Goal: Task Accomplishment & Management: Complete application form

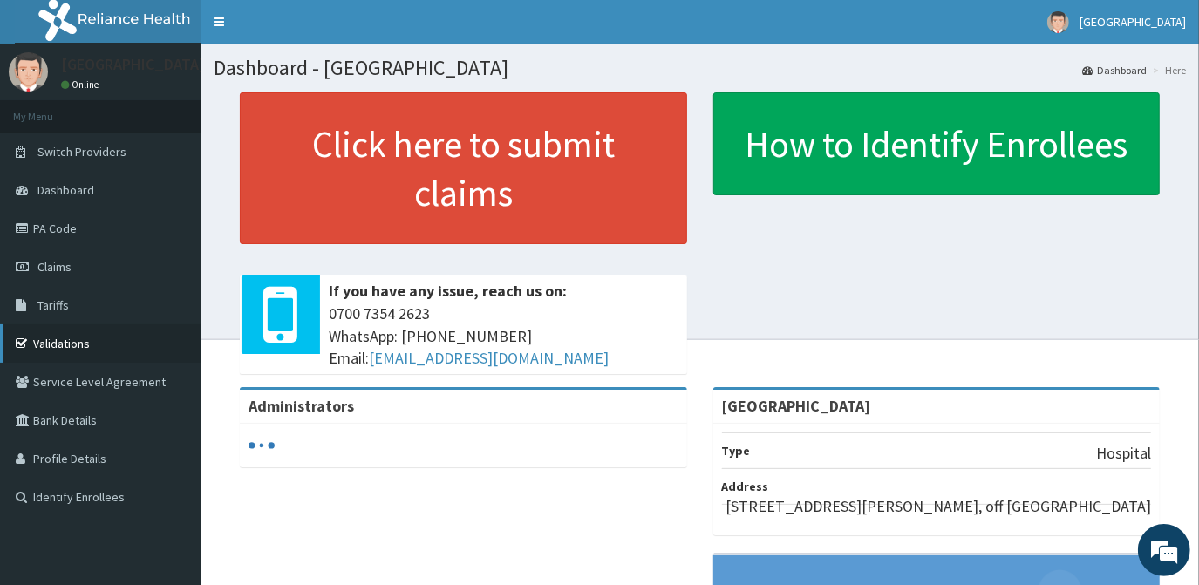
click at [84, 342] on link "Validations" at bounding box center [100, 343] width 201 height 38
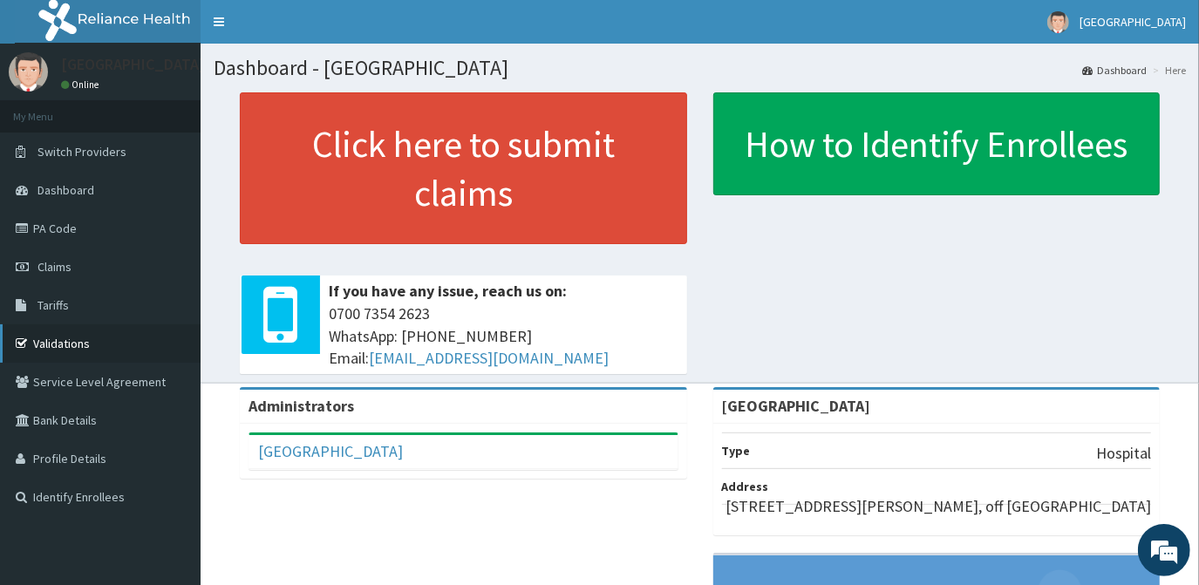
click at [56, 338] on link "Validations" at bounding box center [100, 343] width 201 height 38
click at [65, 227] on link "PA Code" at bounding box center [100, 228] width 201 height 38
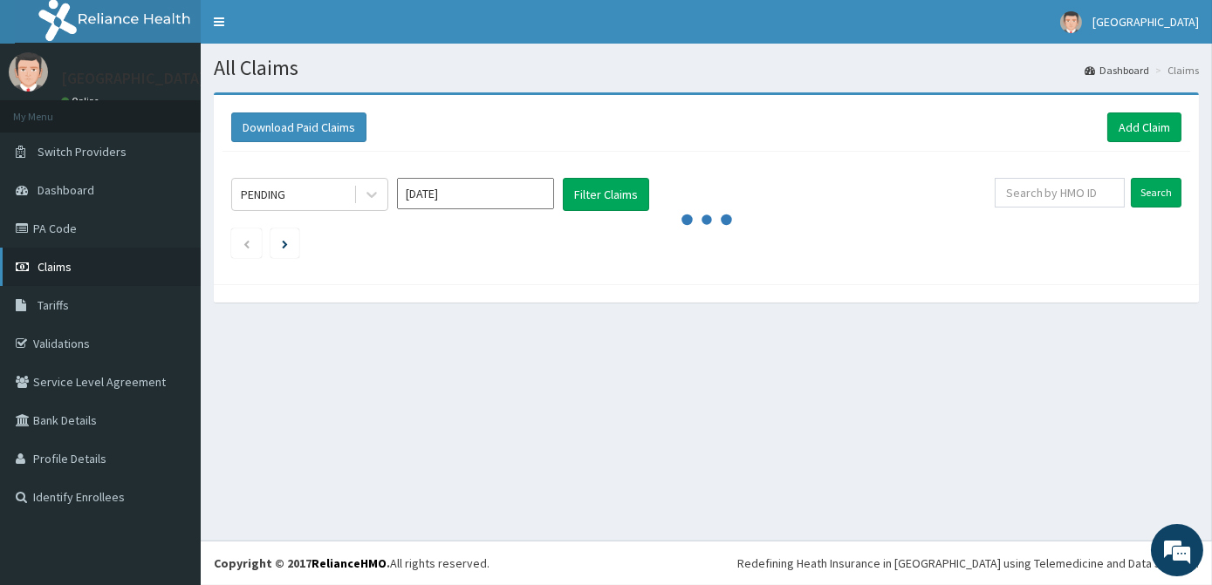
click at [79, 264] on link "Claims" at bounding box center [100, 267] width 201 height 38
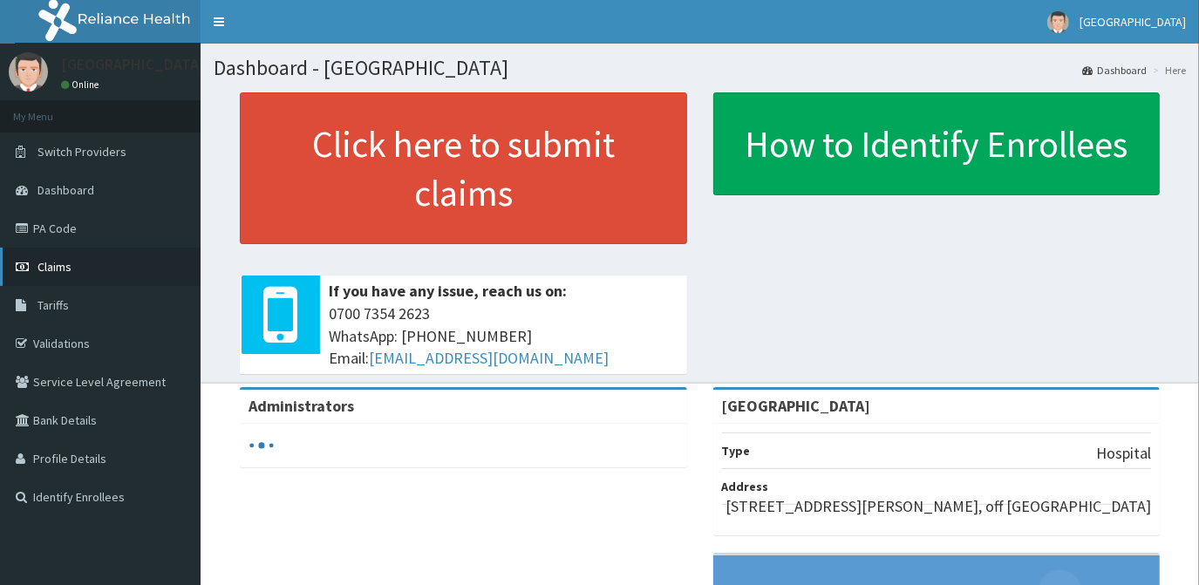
click at [49, 269] on span "Claims" at bounding box center [55, 267] width 34 height 16
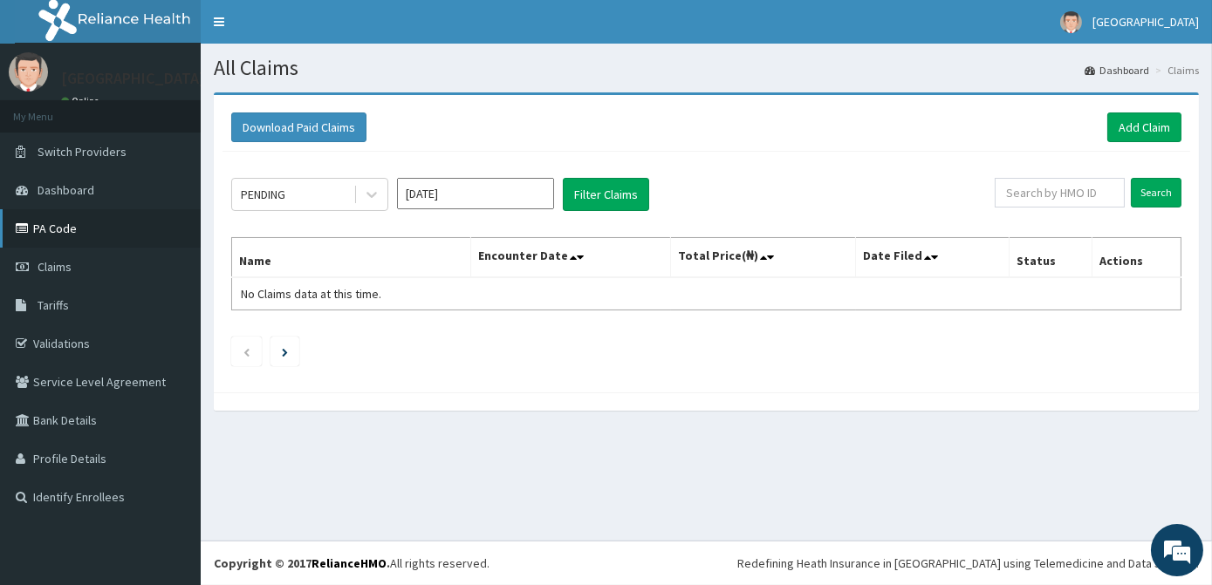
click at [59, 229] on link "PA Code" at bounding box center [100, 228] width 201 height 38
click at [1137, 132] on link "Add Claim" at bounding box center [1144, 128] width 74 height 30
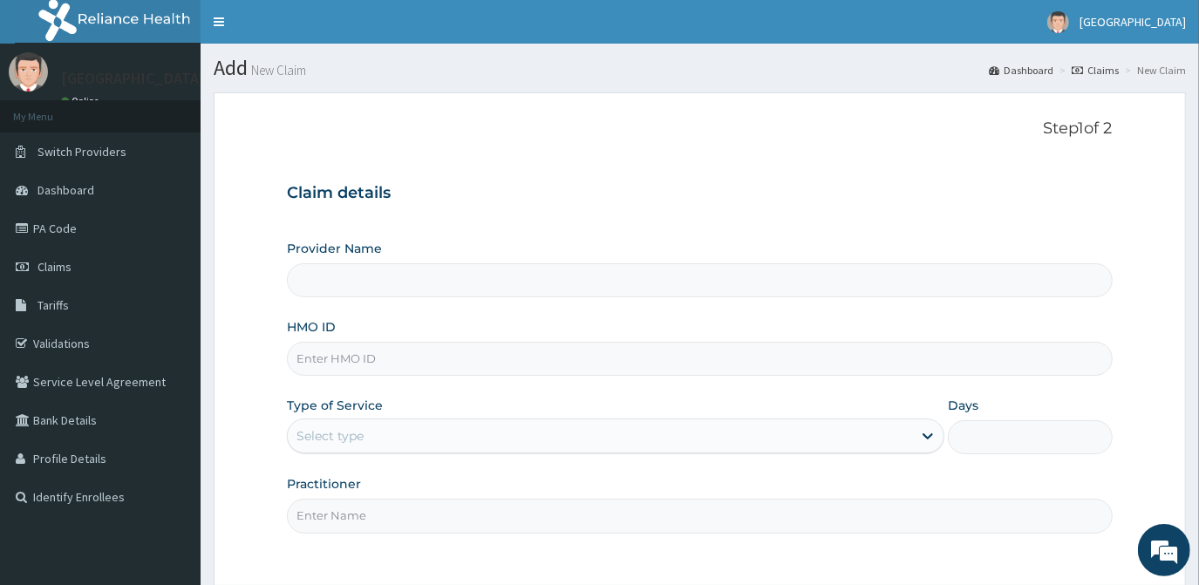
click at [386, 355] on input "HMO ID" at bounding box center [699, 359] width 825 height 34
type input "[GEOGRAPHIC_DATA]"
type input "P"
type input "CYA/10311/A"
click at [680, 434] on div "Select type" at bounding box center [600, 436] width 625 height 28
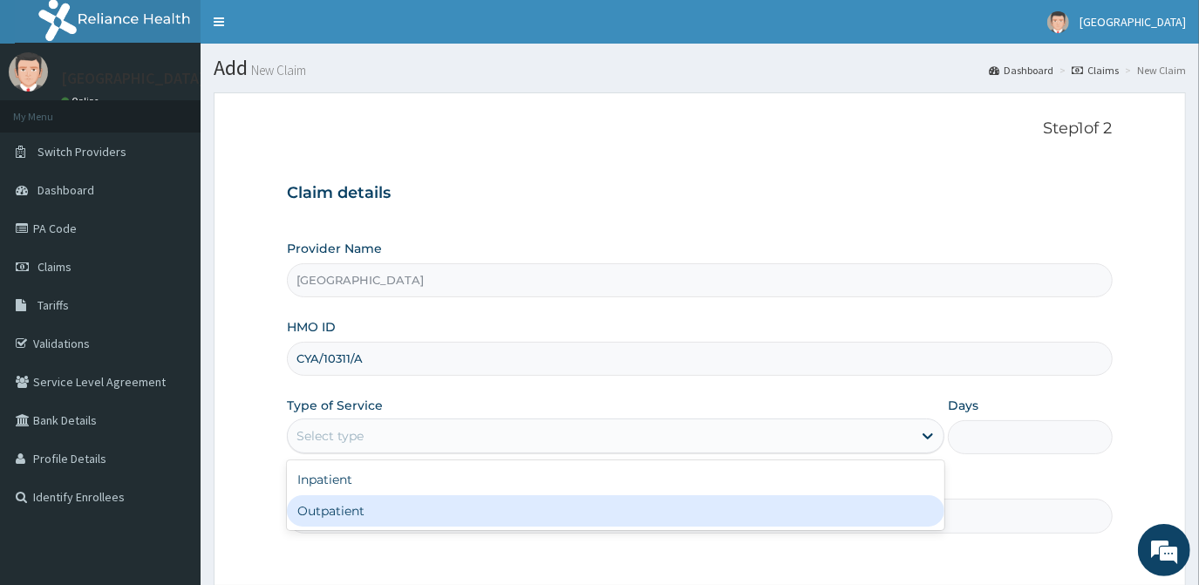
click at [663, 517] on div "Outpatient" at bounding box center [616, 510] width 658 height 31
type input "1"
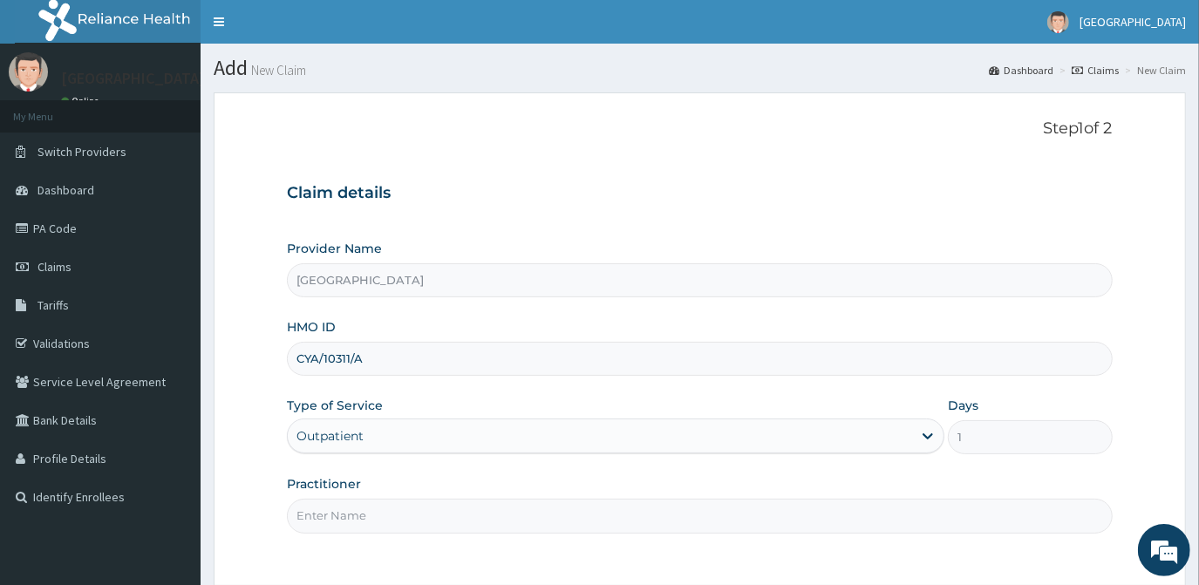
click at [617, 508] on input "Practitioner" at bounding box center [699, 516] width 825 height 34
click at [556, 520] on input "DR. SOFI" at bounding box center [699, 516] width 825 height 34
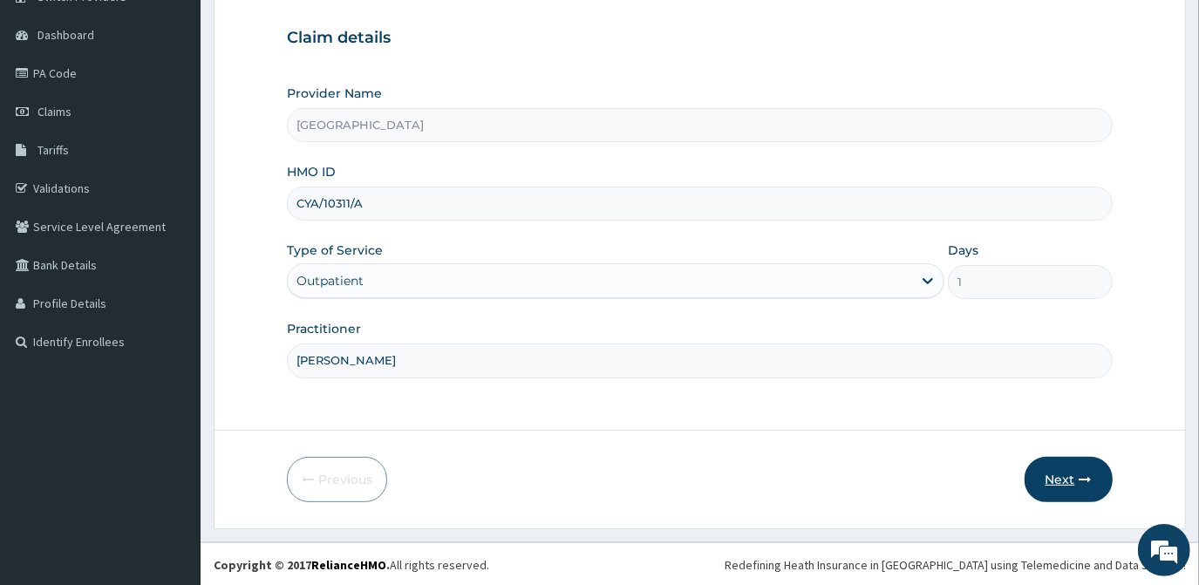
type input "[PERSON_NAME]"
click at [1053, 480] on button "Next" at bounding box center [1069, 479] width 88 height 45
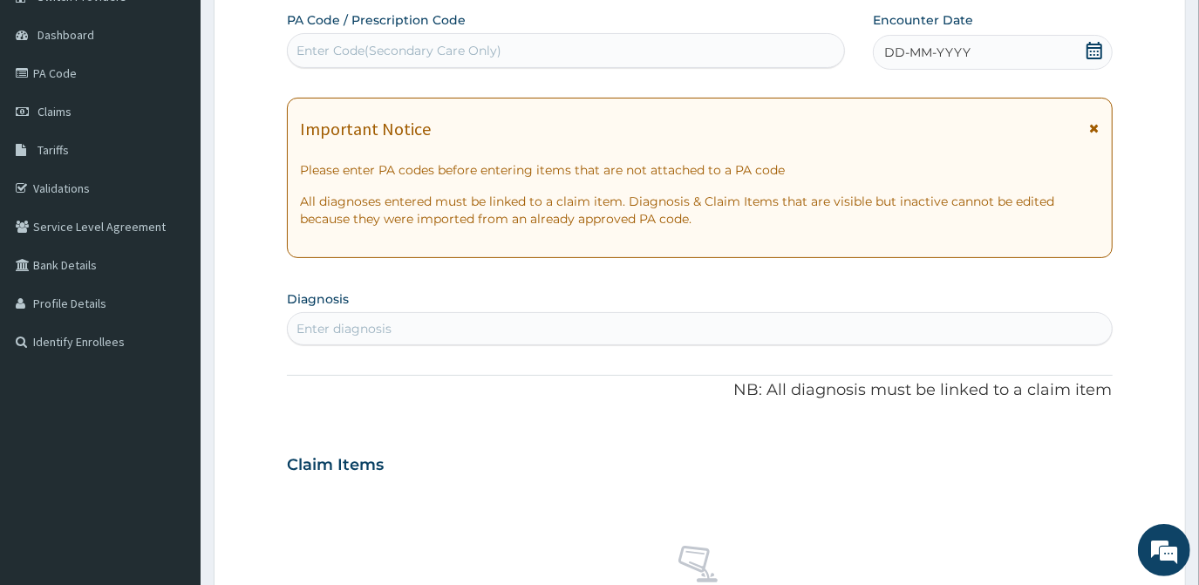
click at [498, 47] on div "Enter Code(Secondary Care Only)" at bounding box center [399, 50] width 205 height 17
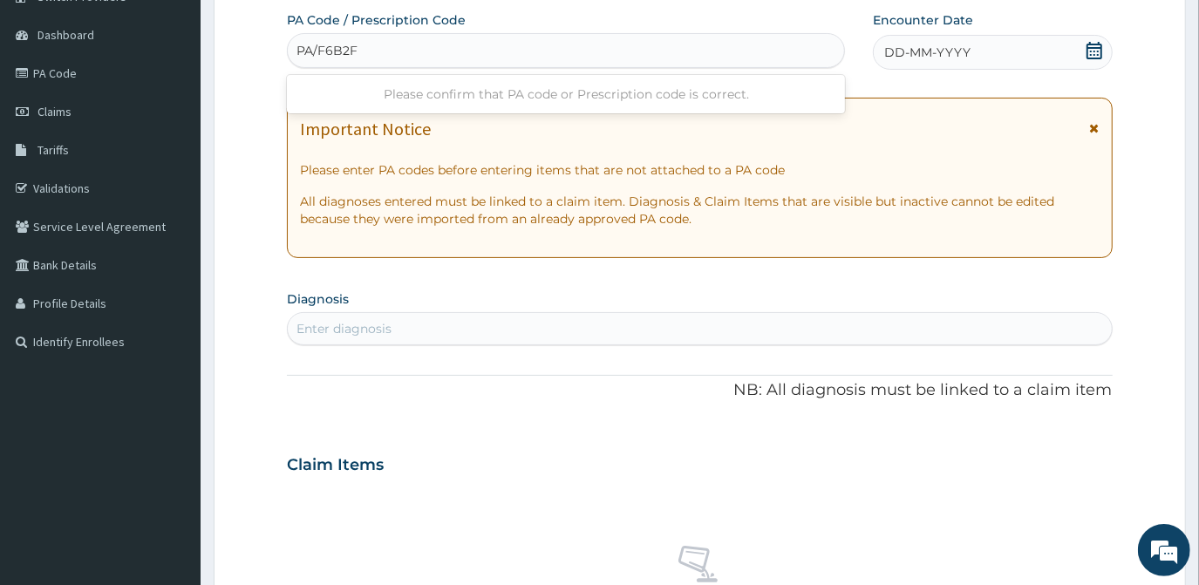
type input "PA/F6B2F8"
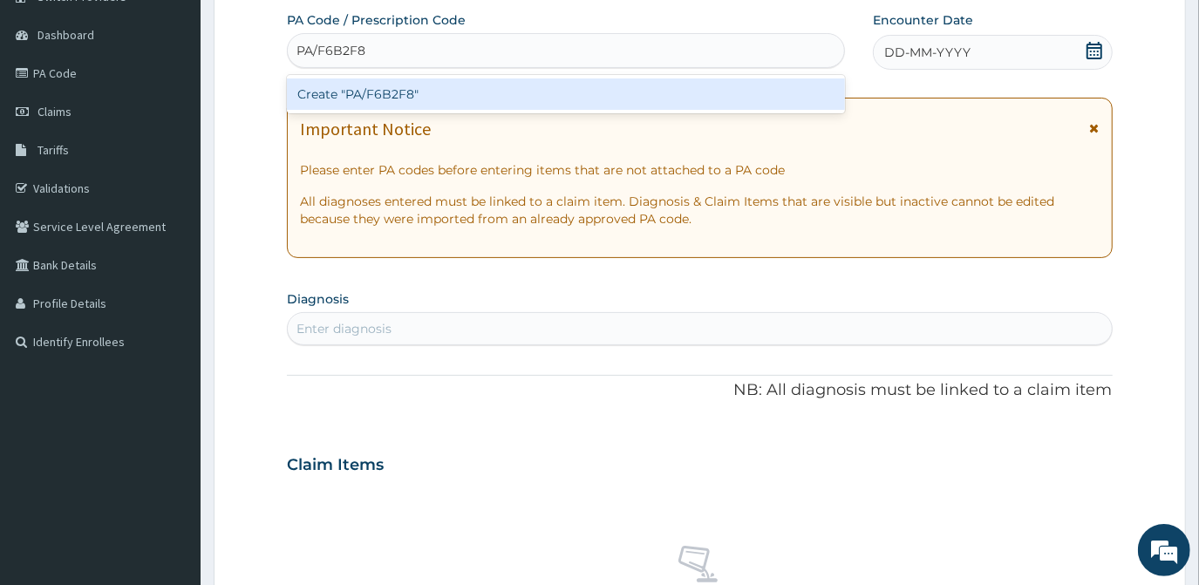
click at [509, 92] on div "Create "PA/F6B2F8"" at bounding box center [566, 94] width 558 height 31
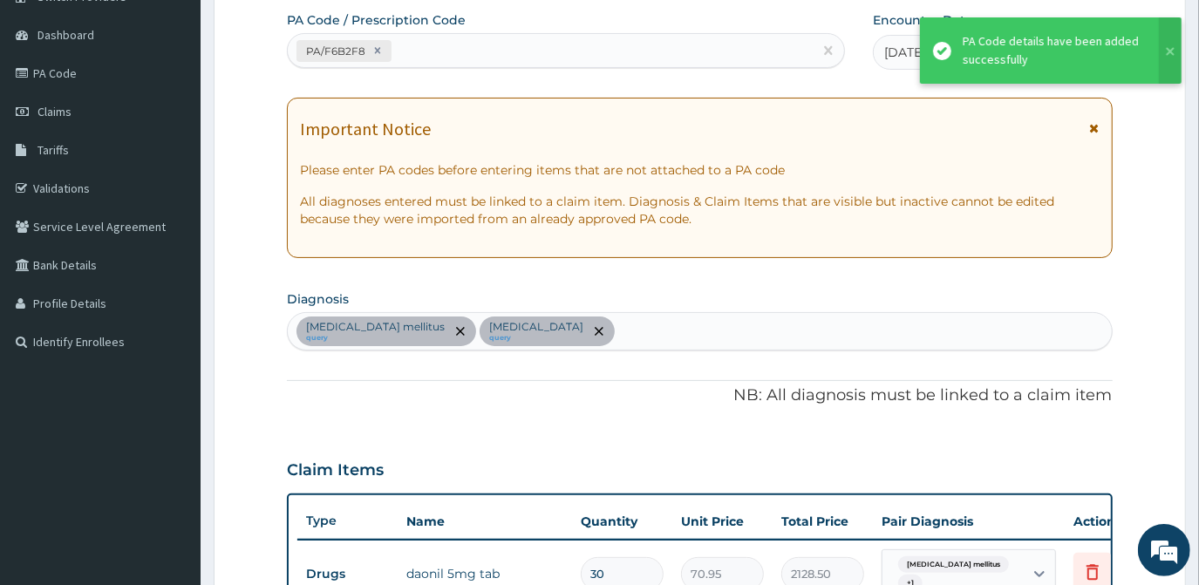
scroll to position [502, 0]
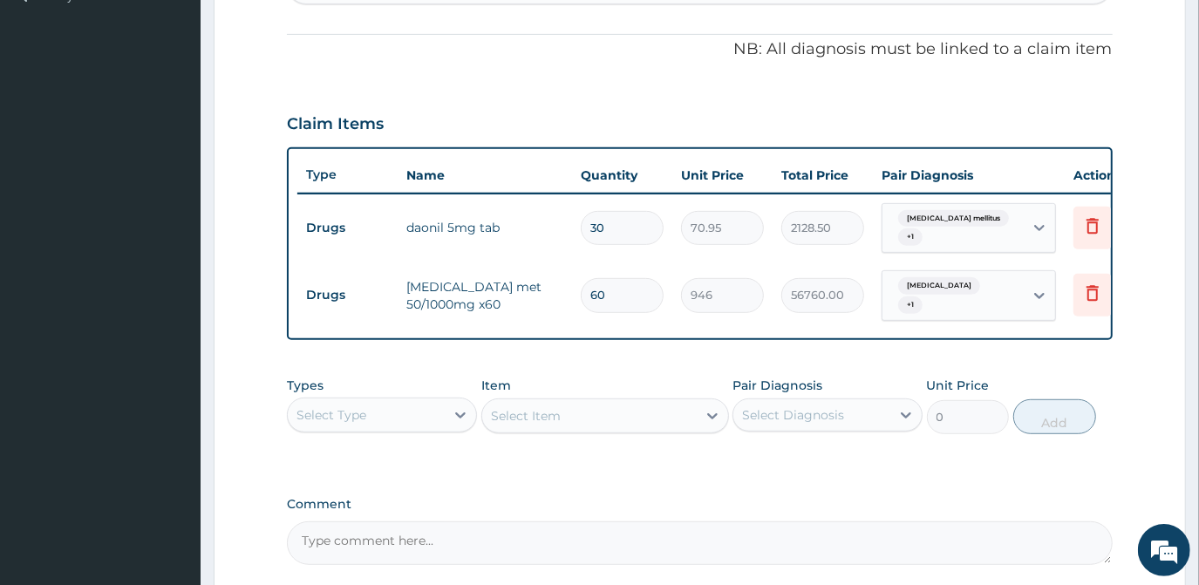
click at [595, 292] on input "60" at bounding box center [622, 295] width 83 height 34
type input "0"
type input "0.00"
type input "30"
type input "28380.00"
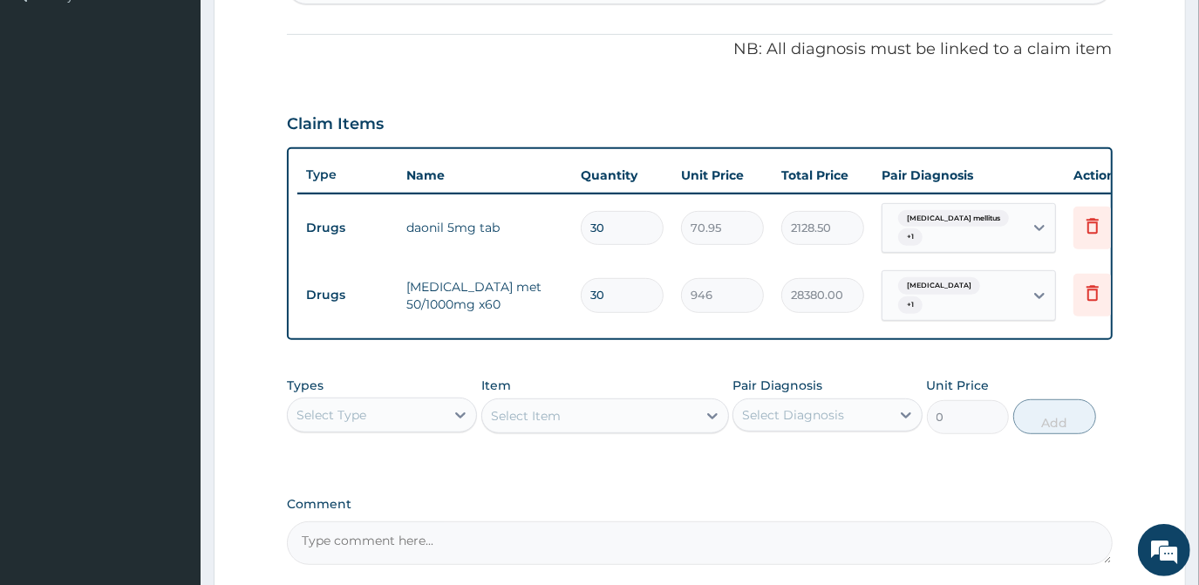
click at [609, 292] on input "30" at bounding box center [622, 295] width 83 height 34
type input "3"
type input "2838.00"
type input "0.00"
type input "1"
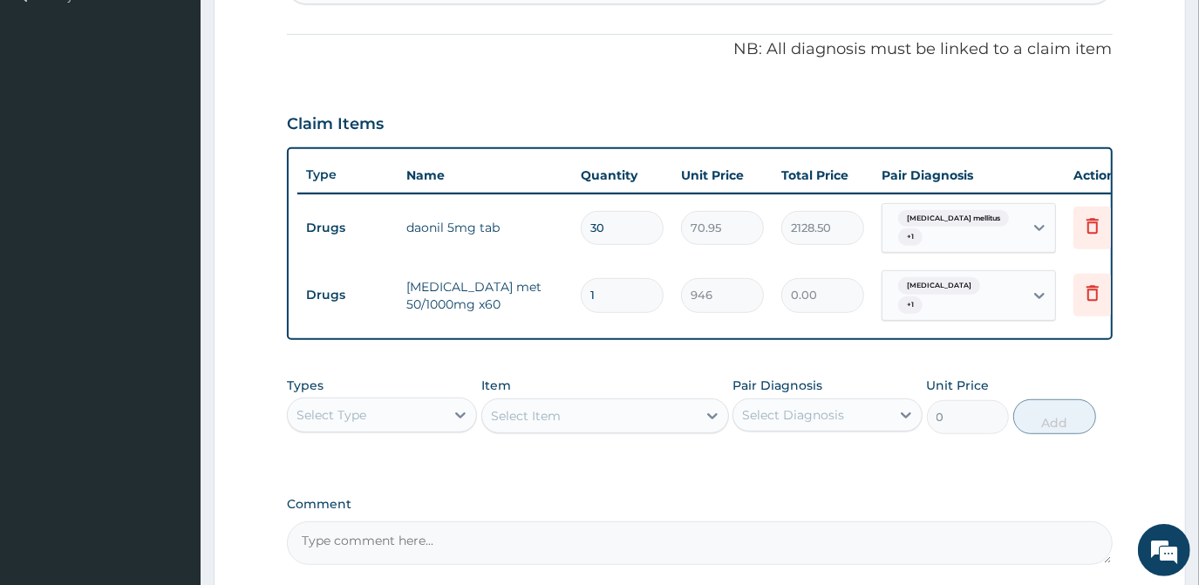
type input "946.00"
type input "14"
type input "13244.00"
type input "1"
type input "946.00"
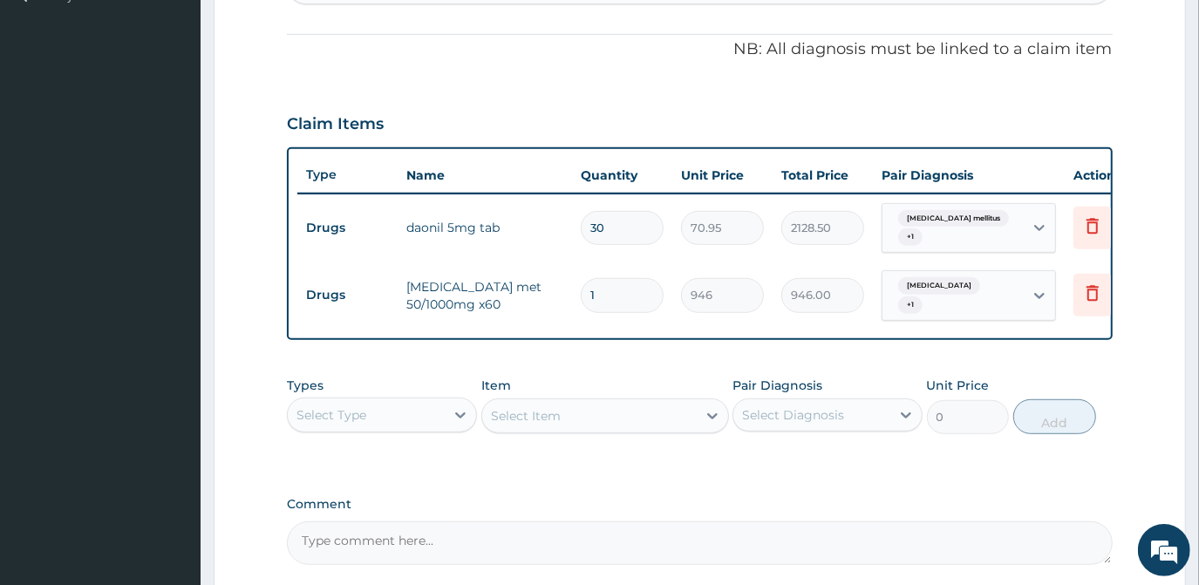
type input "0.00"
type input "1"
type input "946.00"
type input "0.00"
type input "3"
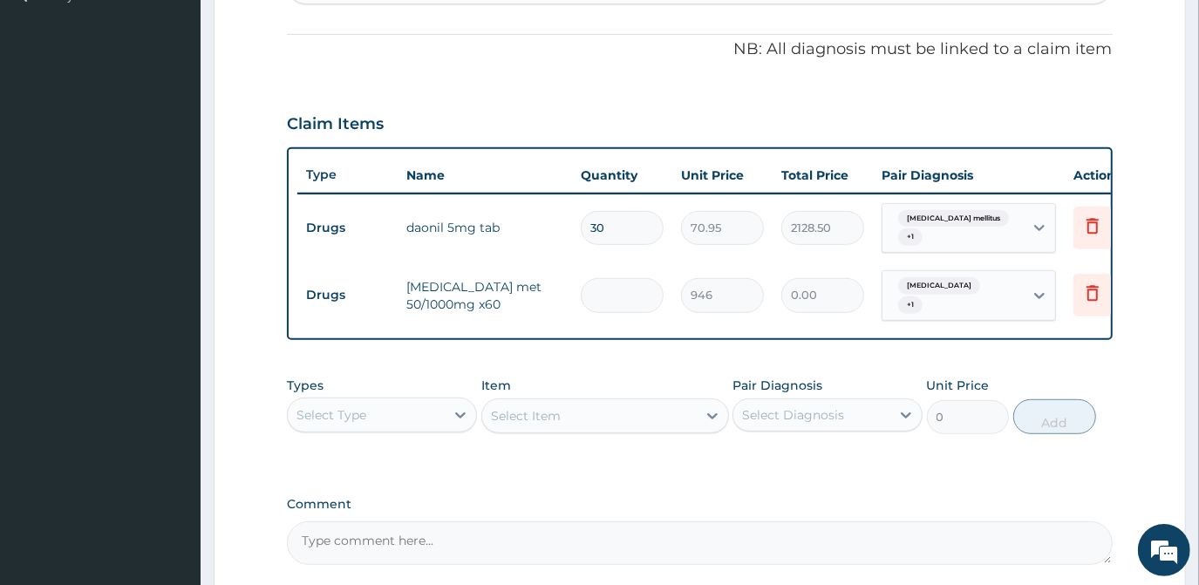
type input "2838.00"
type input "30"
type input "28380.00"
type input "3"
type input "2838.00"
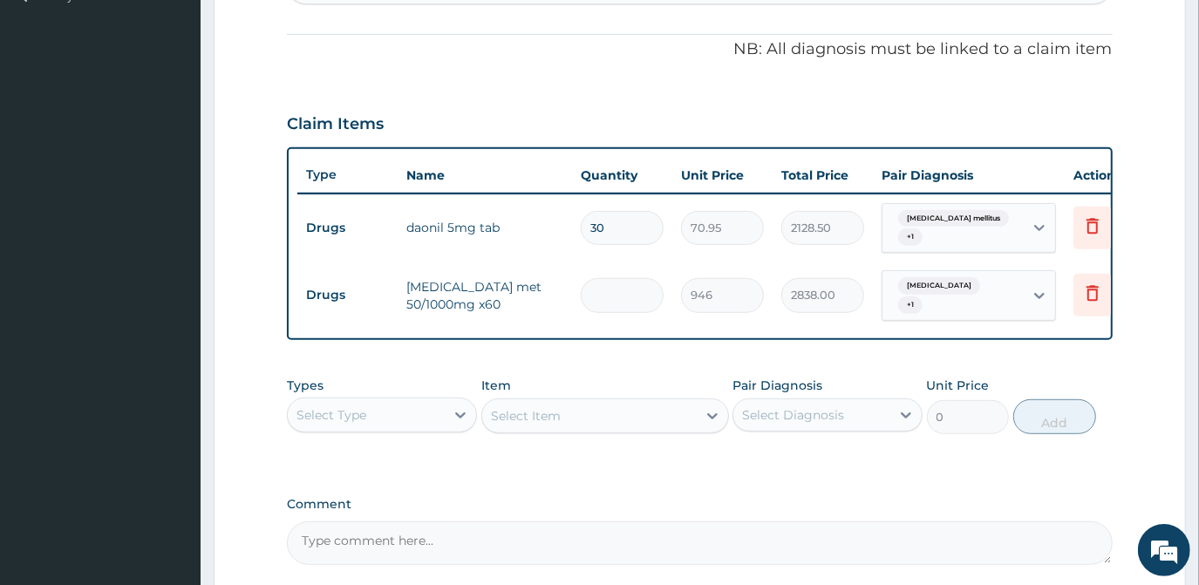
type input "0.00"
type input "1"
type input "946.00"
type input "15"
type input "14190.00"
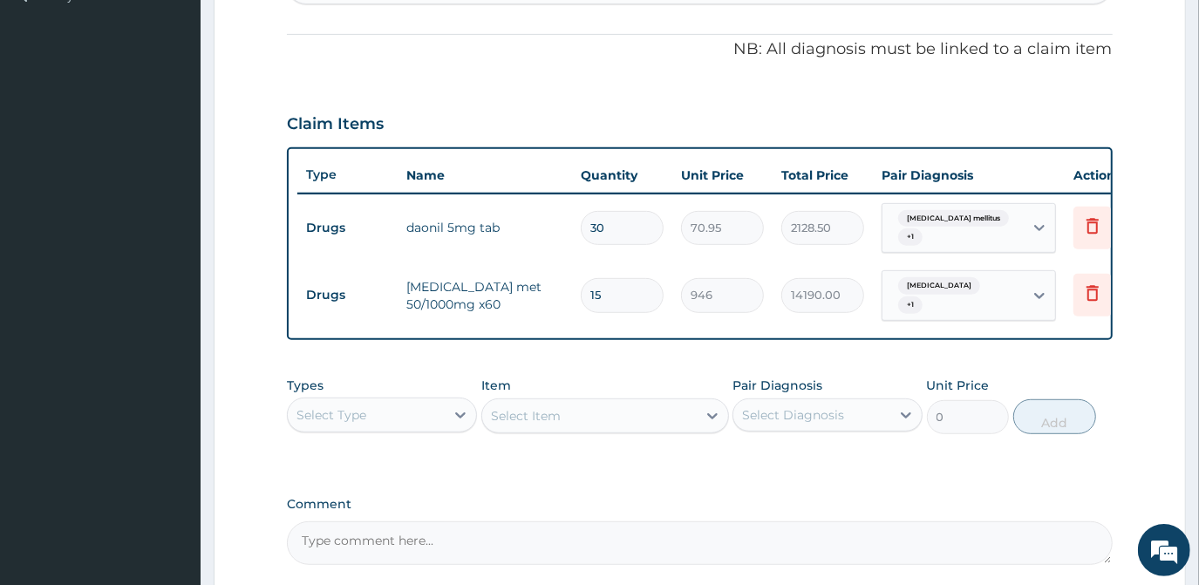
type input "1"
type input "946.00"
type input "0.00"
type input "6"
type input "5676.00"
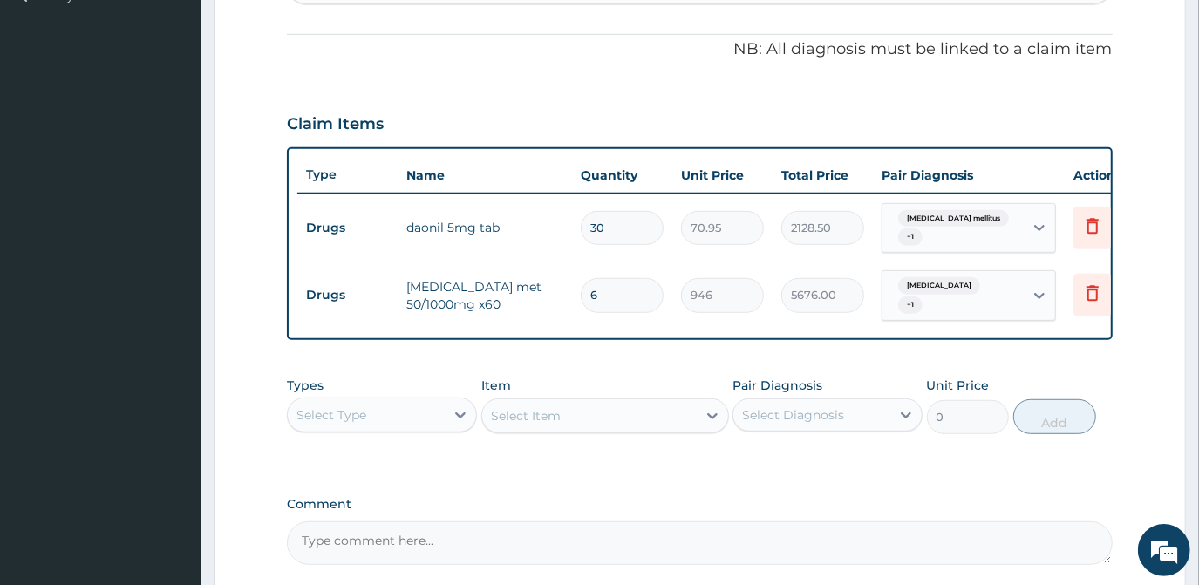
type input "60"
type input "56760.00"
click at [395, 427] on div "Select Type" at bounding box center [366, 415] width 157 height 28
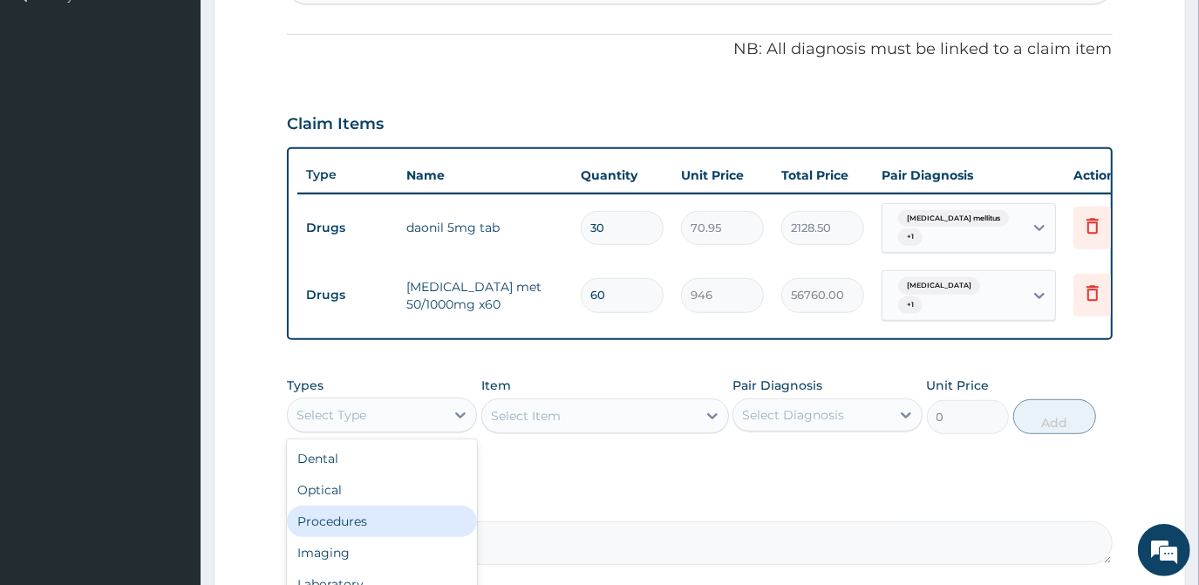
click at [407, 529] on div "Procedures" at bounding box center [382, 521] width 190 height 31
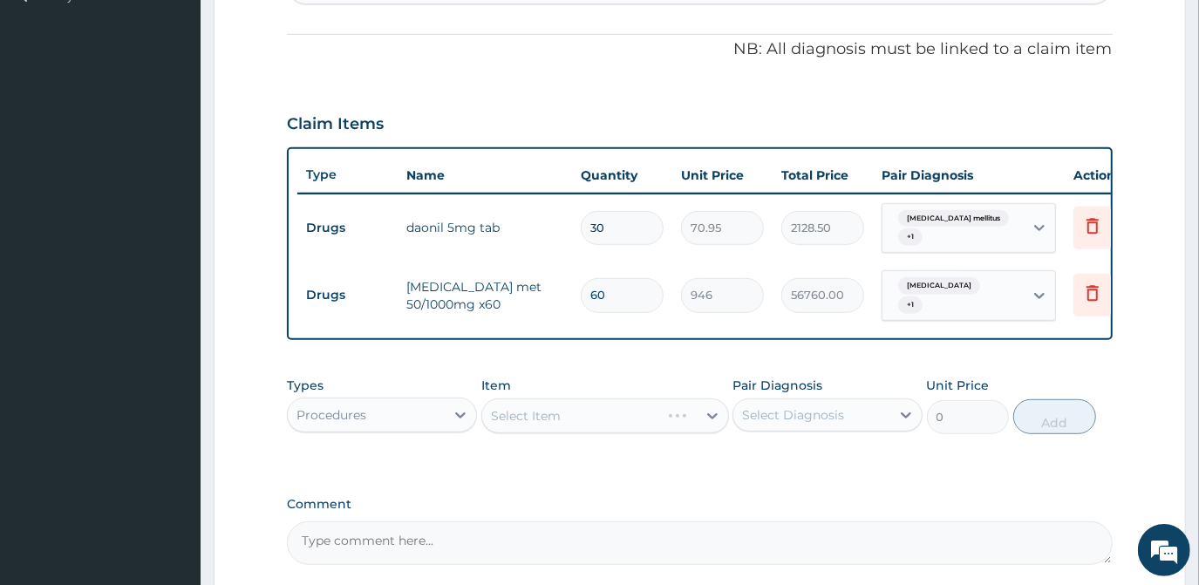
click at [524, 424] on div "Select Item" at bounding box center [606, 416] width 248 height 35
click at [584, 417] on div "Select Item" at bounding box center [589, 416] width 215 height 28
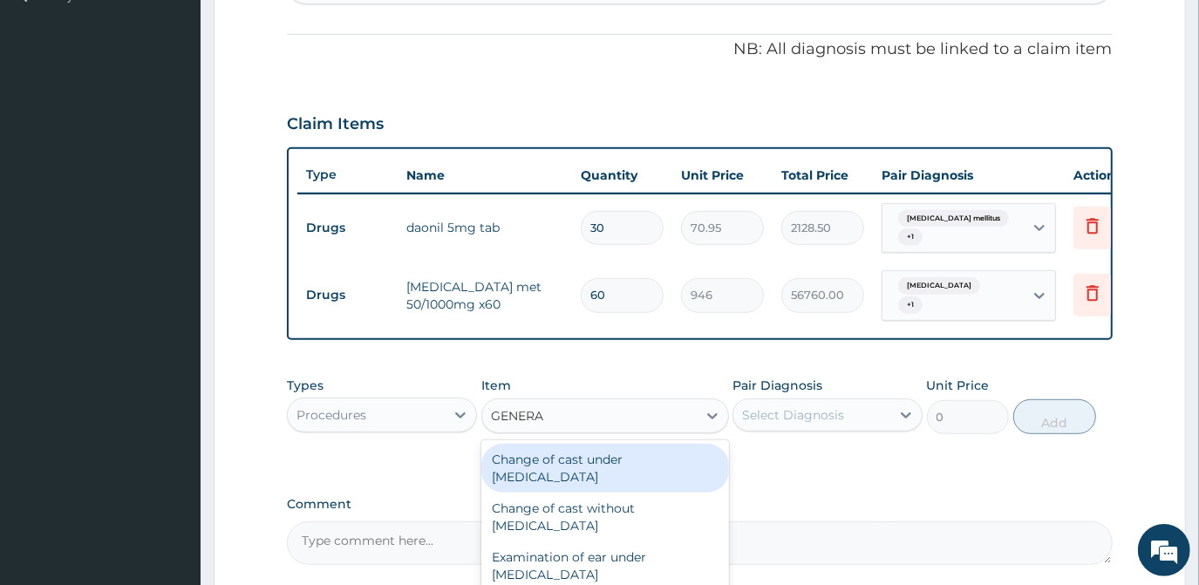
type input "GENERAL"
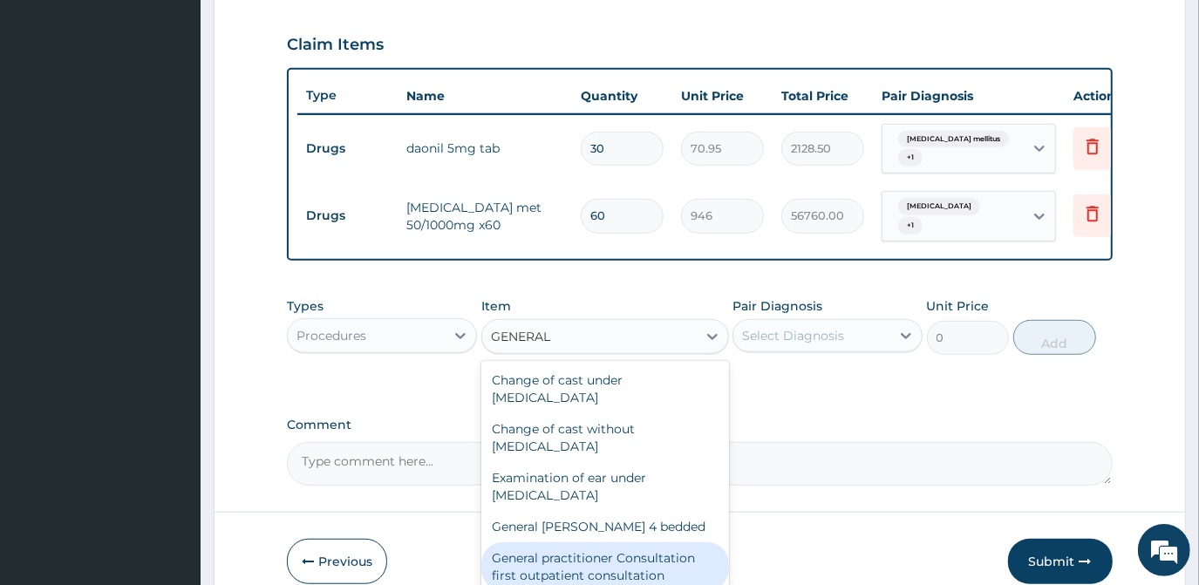
click at [655, 557] on div "General practitioner Consultation first outpatient consultation" at bounding box center [606, 567] width 248 height 49
type input "3547.5"
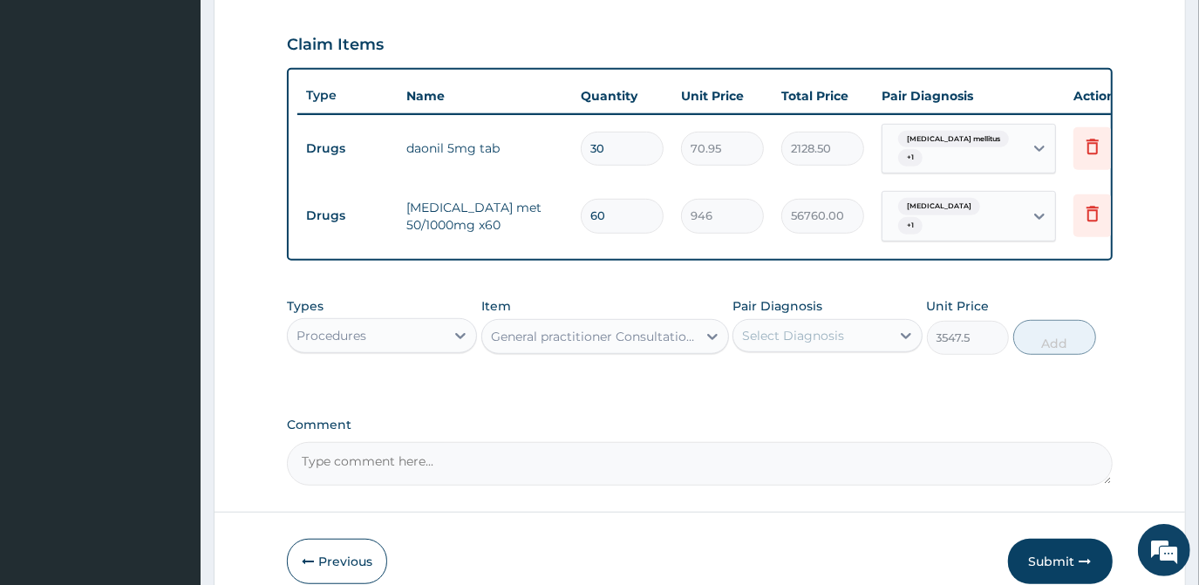
click at [811, 341] on div "Select Diagnosis" at bounding box center [793, 335] width 102 height 17
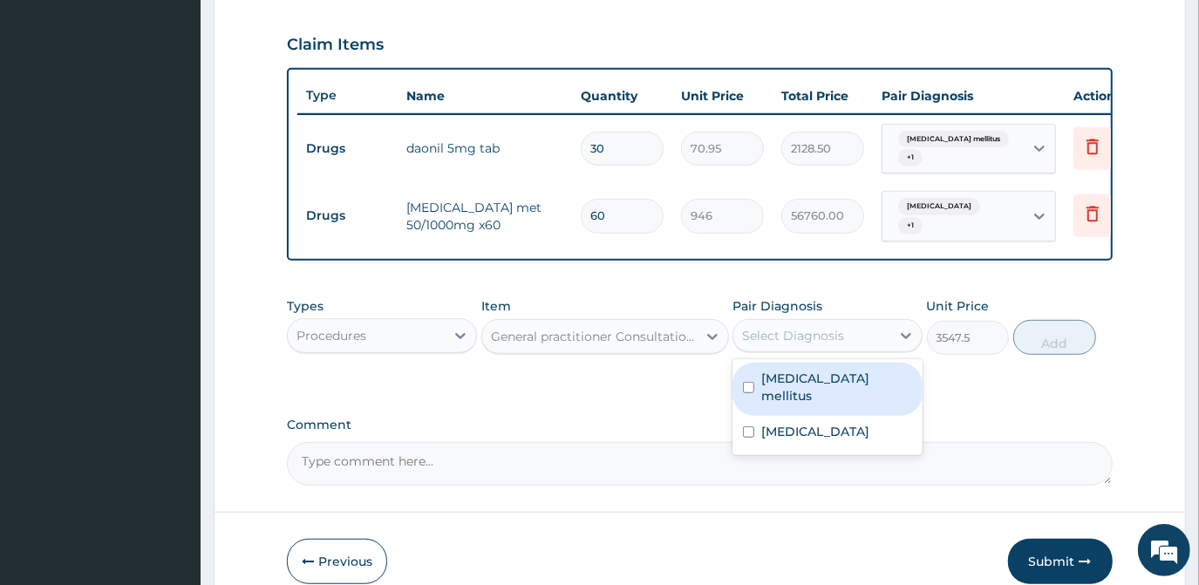
click at [811, 375] on div "[MEDICAL_DATA] mellitus" at bounding box center [828, 389] width 190 height 53
checkbox input "true"
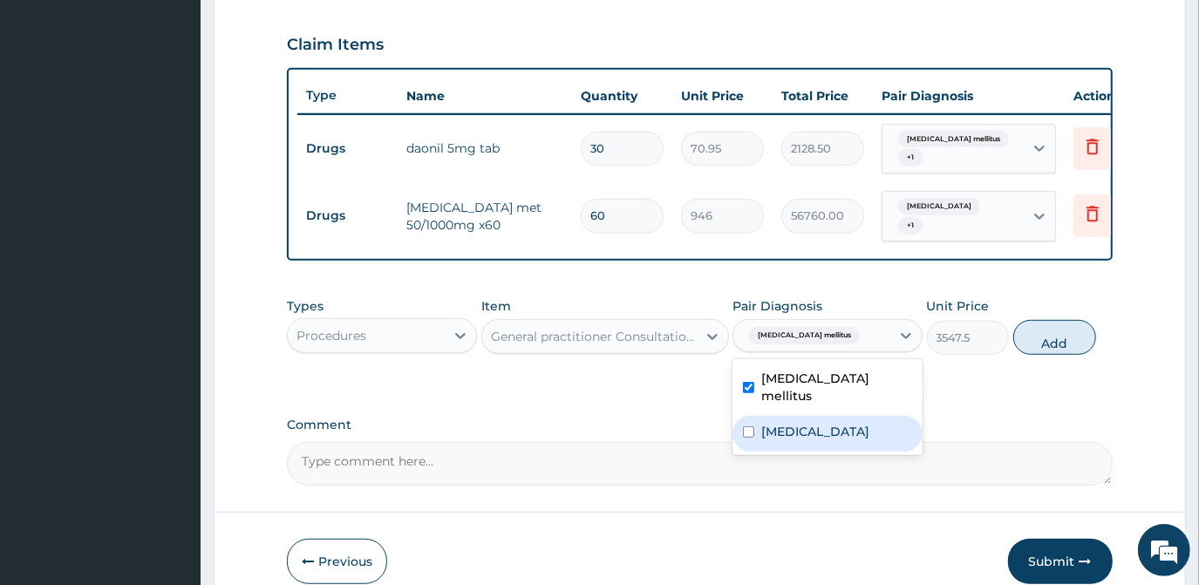
click at [825, 423] on label "[MEDICAL_DATA]" at bounding box center [816, 431] width 108 height 17
checkbox input "true"
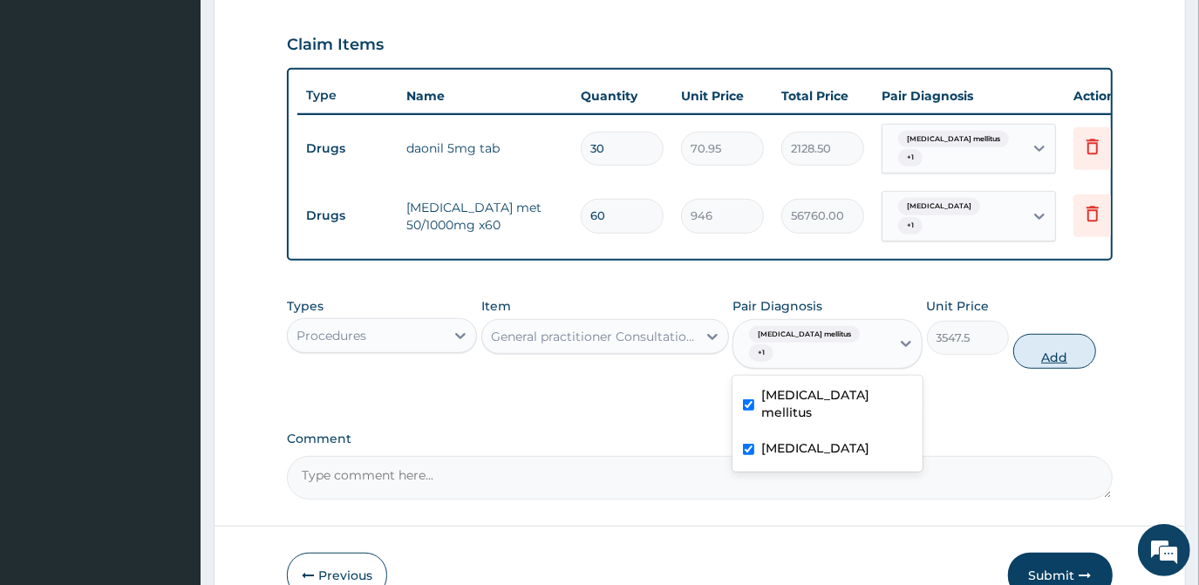
click at [1049, 361] on button "Add" at bounding box center [1055, 351] width 83 height 35
type input "0"
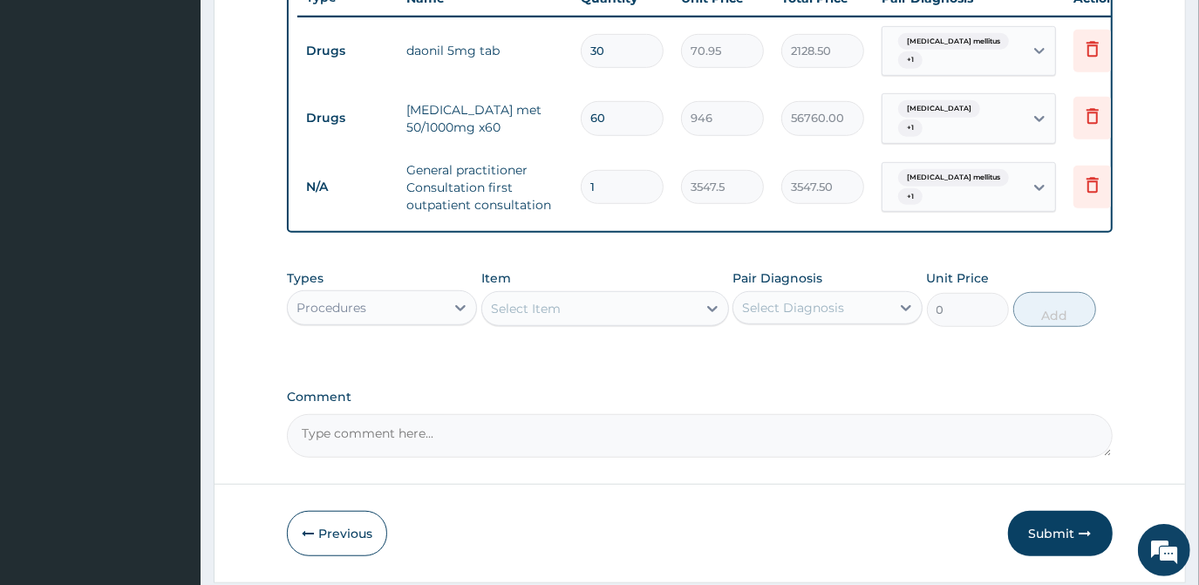
scroll to position [741, 0]
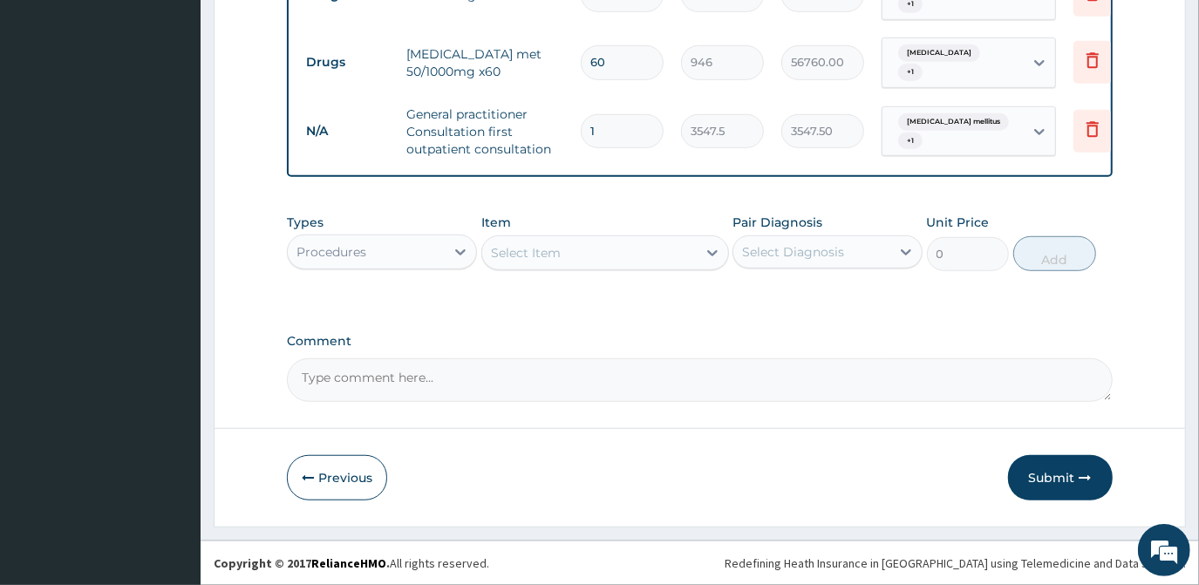
click at [1051, 475] on button "Submit" at bounding box center [1060, 477] width 105 height 45
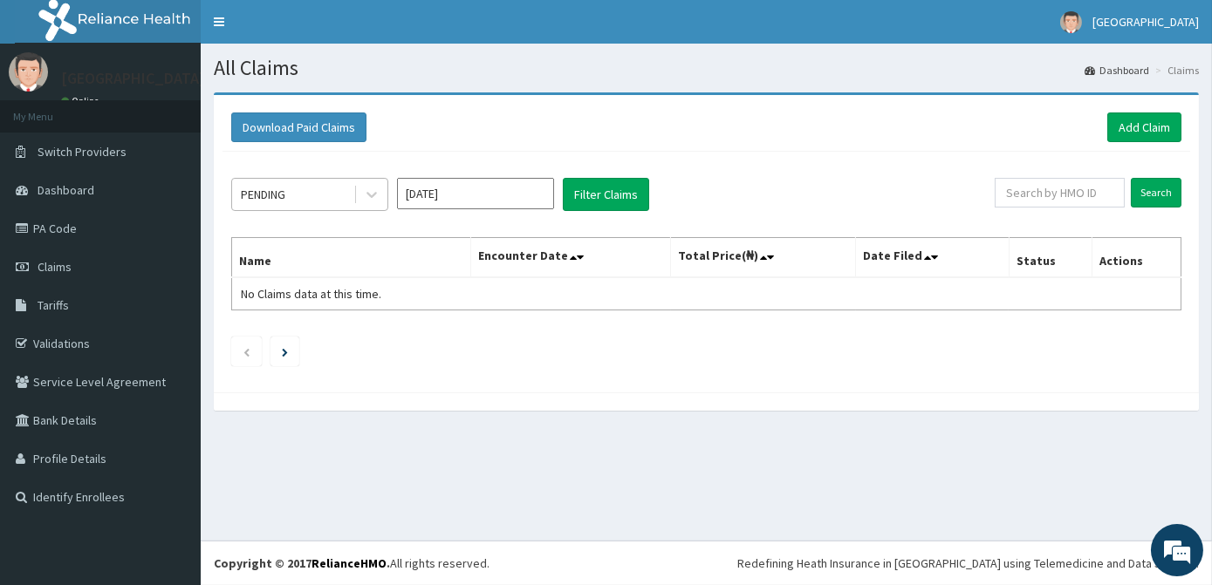
click at [283, 192] on div "PENDING" at bounding box center [263, 194] width 44 height 17
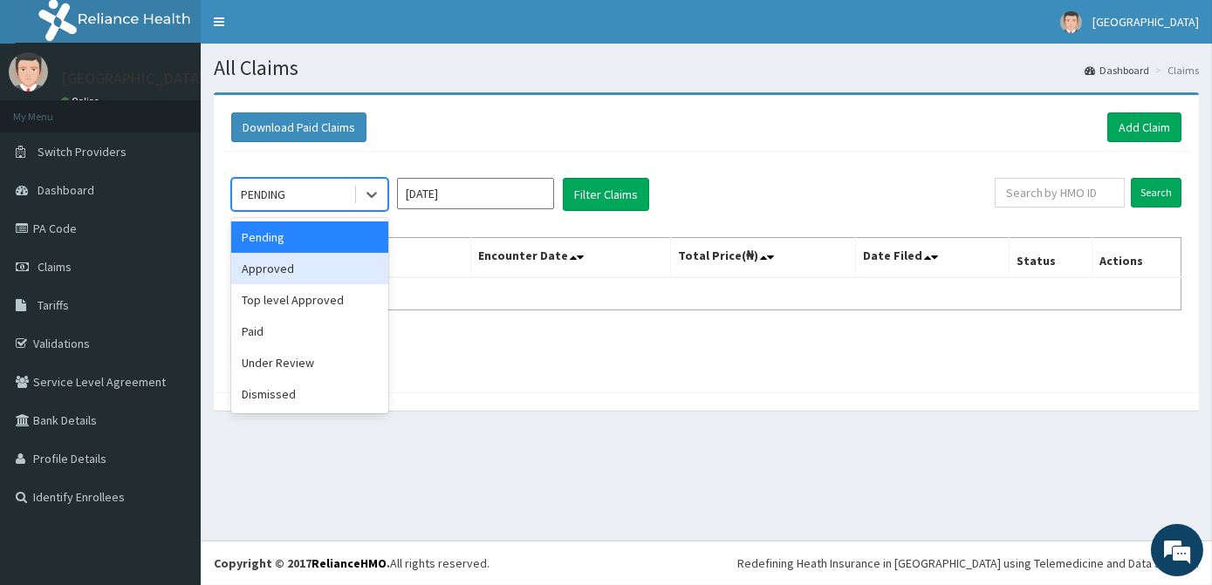
click at [294, 270] on div "Approved" at bounding box center [309, 268] width 157 height 31
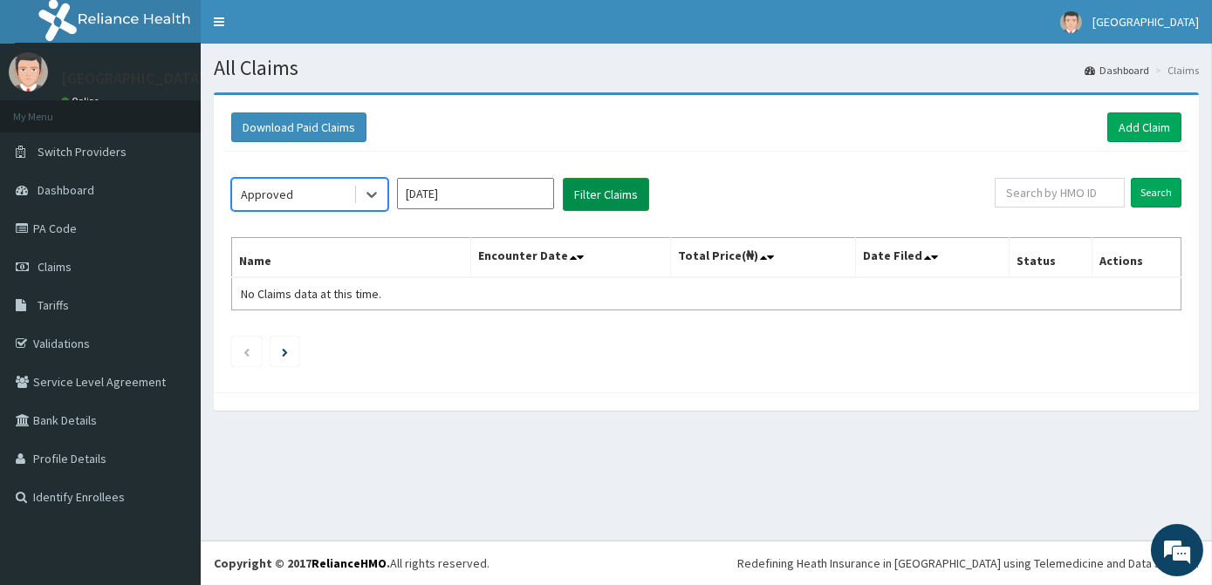
click at [598, 187] on button "Filter Claims" at bounding box center [606, 194] width 86 height 33
